Goal: Information Seeking & Learning: Understand process/instructions

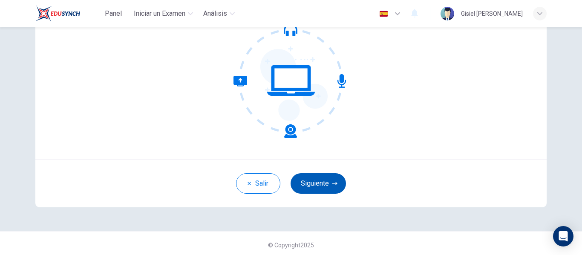
scroll to position [100, 0]
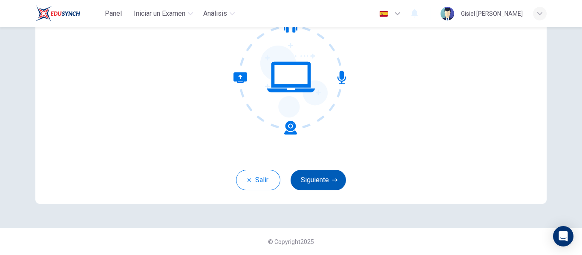
click at [312, 179] on button "Siguiente" at bounding box center [318, 180] width 55 height 20
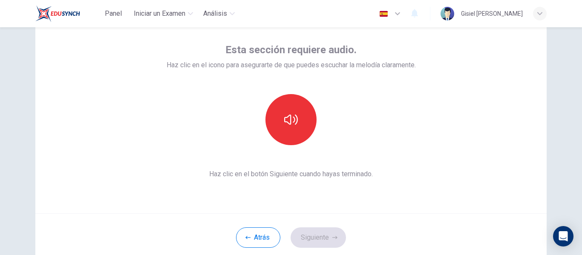
scroll to position [57, 0]
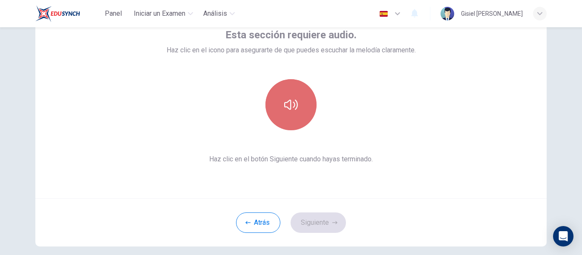
click at [297, 112] on button "button" at bounding box center [290, 104] width 51 height 51
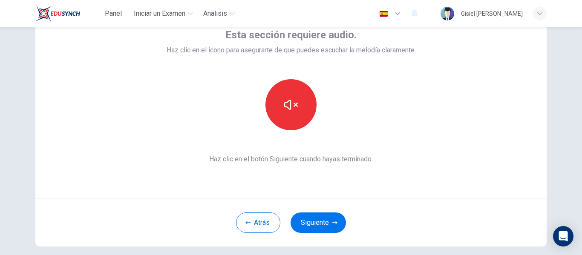
click at [325, 223] on button "Siguiente" at bounding box center [318, 223] width 55 height 20
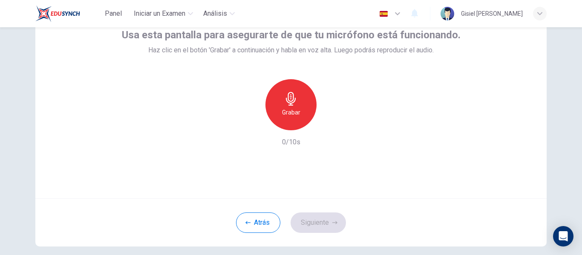
scroll to position [14, 0]
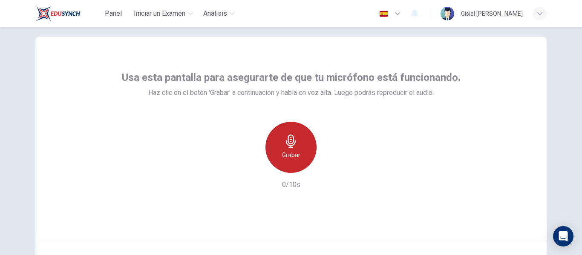
click at [308, 138] on div "Grabar" at bounding box center [290, 147] width 51 height 51
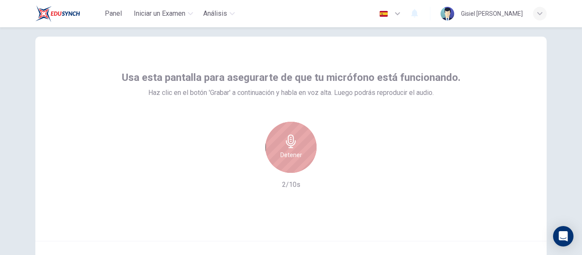
click at [303, 139] on div "Detener" at bounding box center [290, 147] width 51 height 51
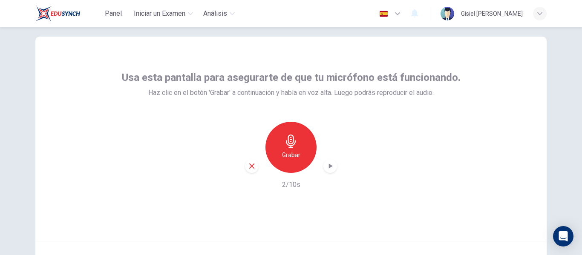
click at [249, 166] on icon "button" at bounding box center [252, 166] width 8 height 8
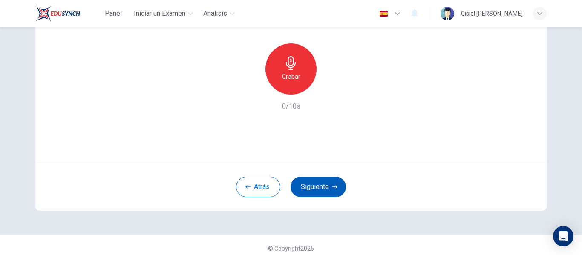
scroll to position [100, 0]
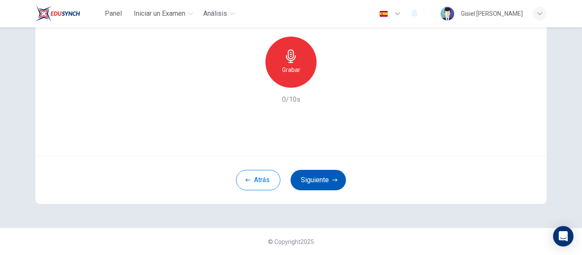
click at [321, 176] on button "Siguiente" at bounding box center [318, 180] width 55 height 20
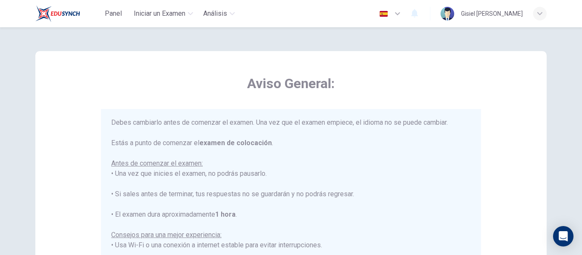
scroll to position [0, 0]
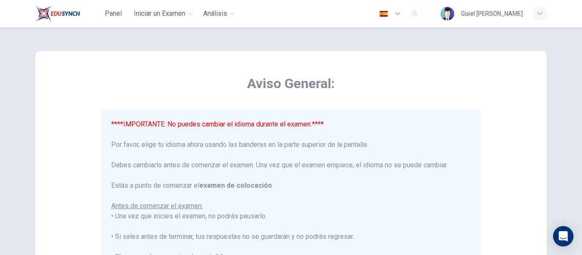
click at [406, 8] on button "button" at bounding box center [390, 13] width 31 height 17
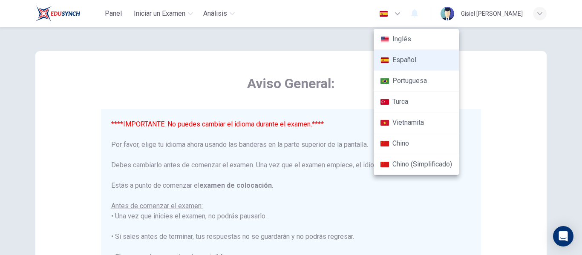
click at [418, 57] on li "Español" at bounding box center [416, 60] width 85 height 21
